Goal: Task Accomplishment & Management: Manage account settings

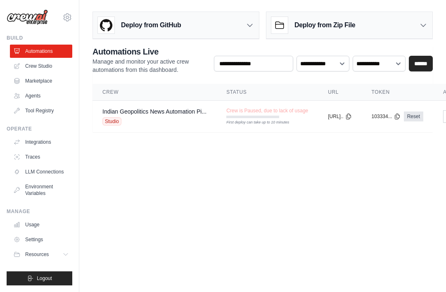
click at [118, 108] on link "Indian Geopolitics News Automation Pi..." at bounding box center [154, 111] width 104 height 7
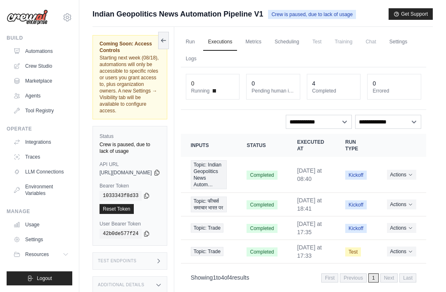
click at [29, 53] on link "Automations" at bounding box center [41, 51] width 62 height 13
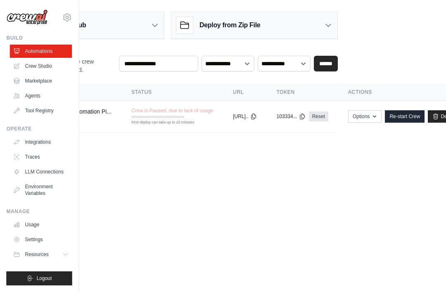
scroll to position [0, 140]
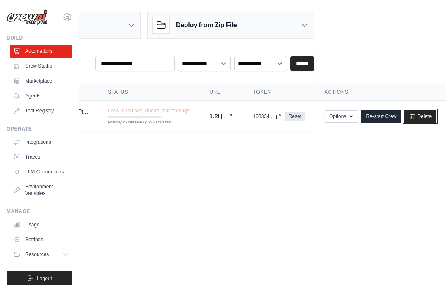
click at [309, 116] on link "Delete" at bounding box center [420, 116] width 32 height 12
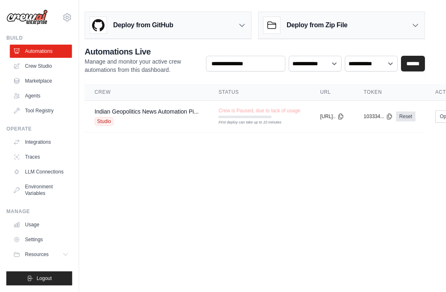
scroll to position [0, 0]
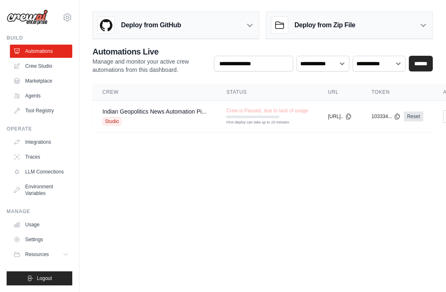
click at [116, 108] on link "Indian Geopolitics News Automation Pi..." at bounding box center [154, 111] width 104 height 7
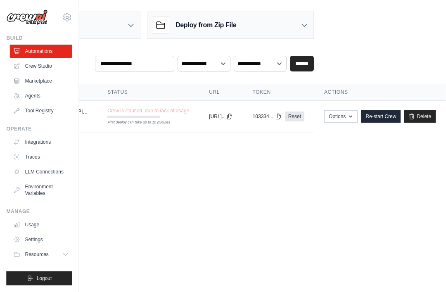
scroll to position [0, 140]
click at [309, 116] on link "Delete" at bounding box center [420, 116] width 32 height 12
